Goal: Check status: Check status

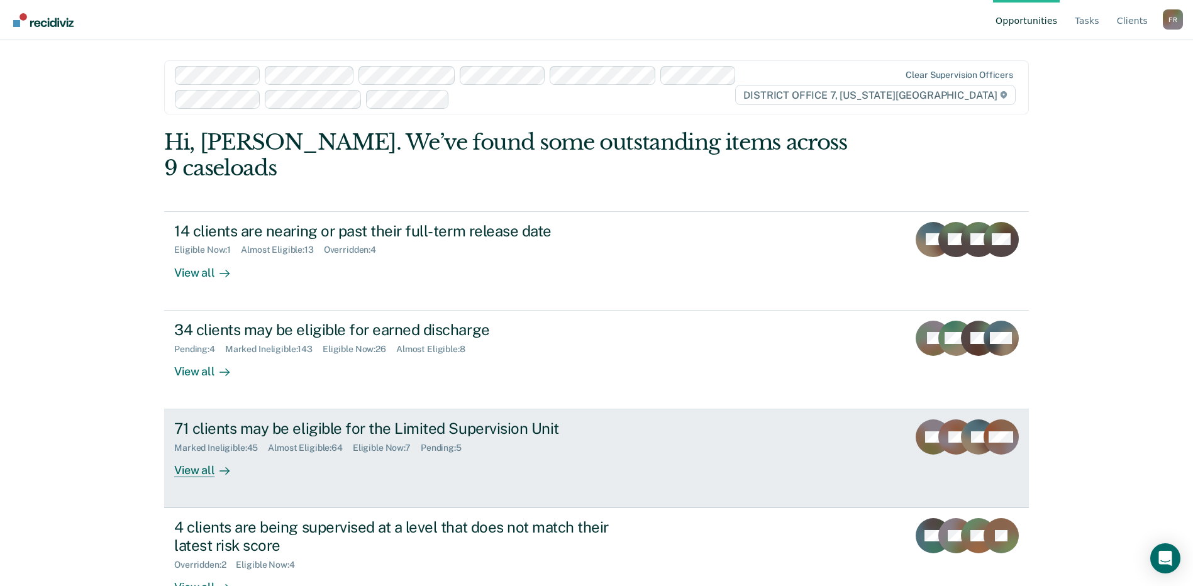
click at [309, 443] on div "Almost Eligible : 64" at bounding box center [310, 448] width 85 height 11
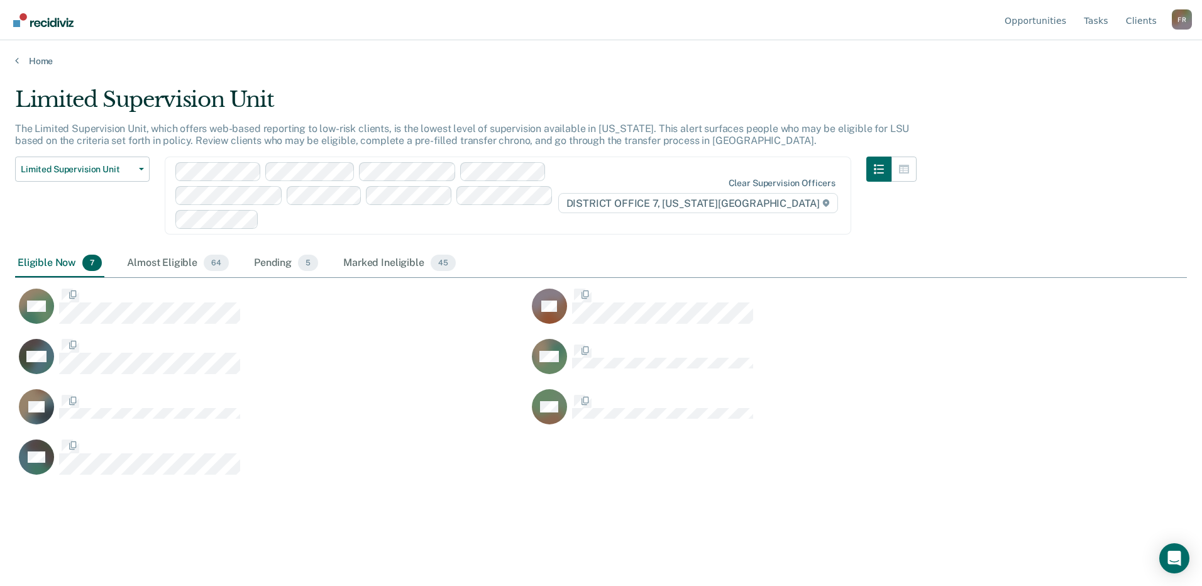
scroll to position [396, 1163]
